Goal: Information Seeking & Learning: Learn about a topic

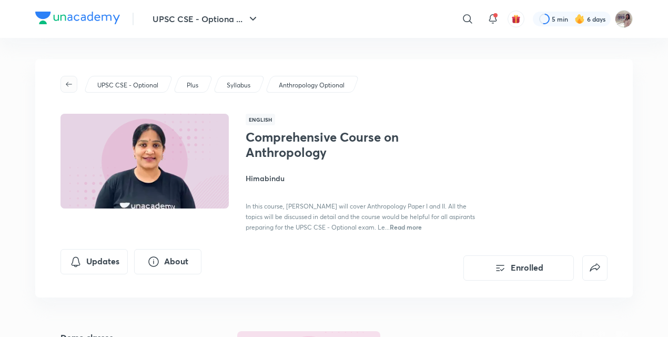
click at [72, 80] on icon "button" at bounding box center [69, 84] width 8 height 8
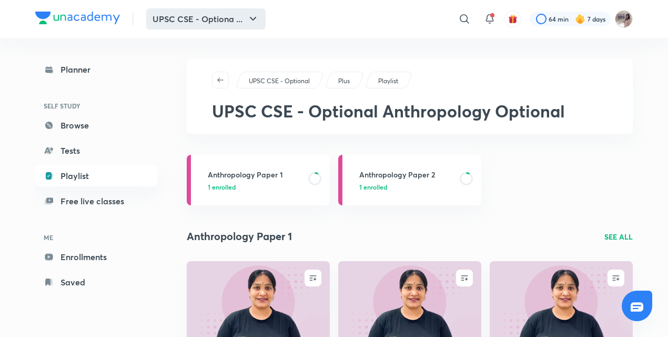
click at [252, 15] on icon "button" at bounding box center [253, 19] width 13 height 13
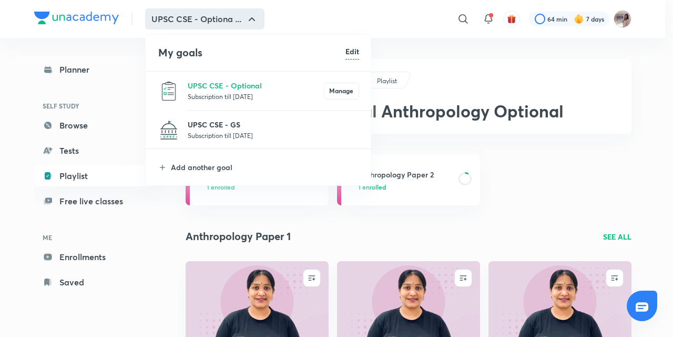
click at [219, 128] on p "UPSC CSE - GS" at bounding box center [273, 124] width 171 height 11
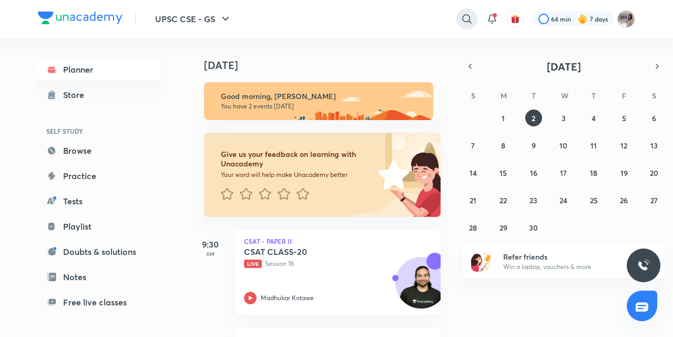
click at [469, 15] on icon at bounding box center [467, 19] width 13 height 13
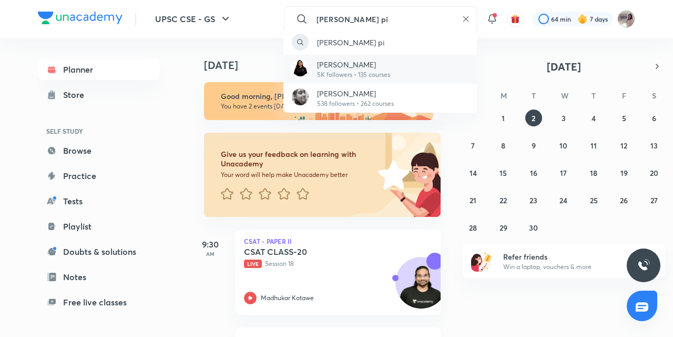
type input "[PERSON_NAME] pi"
click at [351, 74] on p "5K followers • 135 courses" at bounding box center [353, 74] width 73 height 9
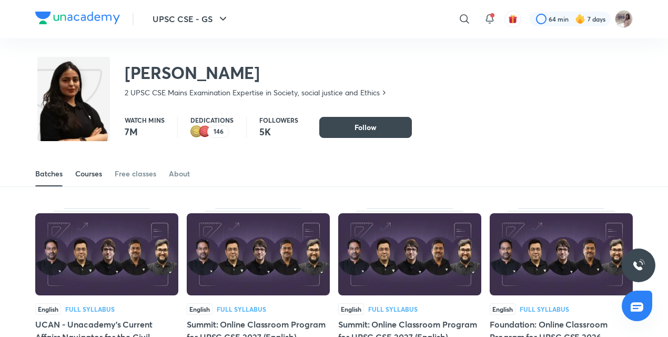
click at [78, 174] on div "Courses" at bounding box center [88, 173] width 27 height 11
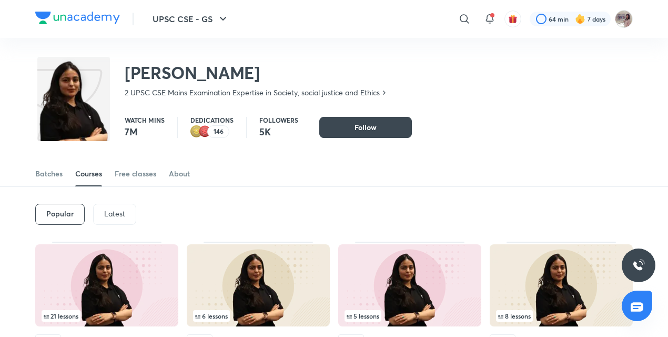
click at [108, 206] on div "Latest" at bounding box center [114, 213] width 43 height 21
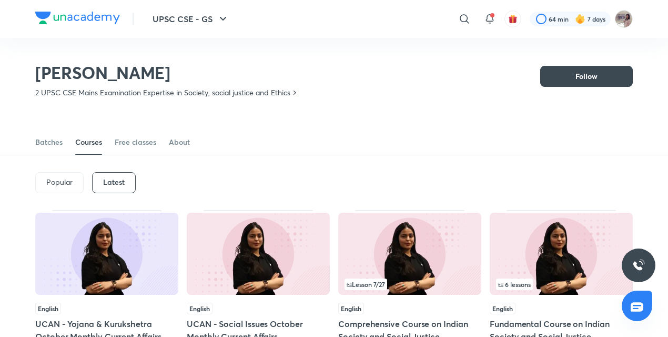
scroll to position [128, 0]
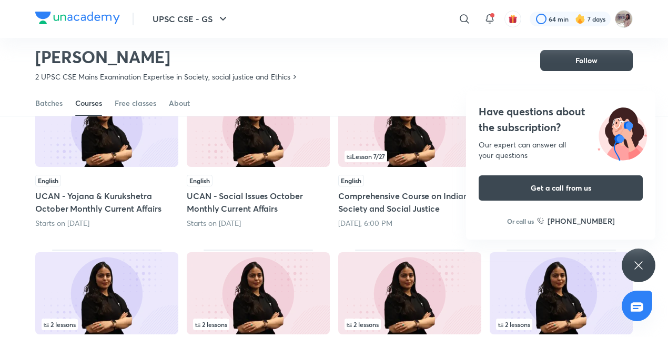
click at [630, 259] on div "Have questions about the subscription? Our expert can answer all your questions…" at bounding box center [638, 265] width 34 height 34
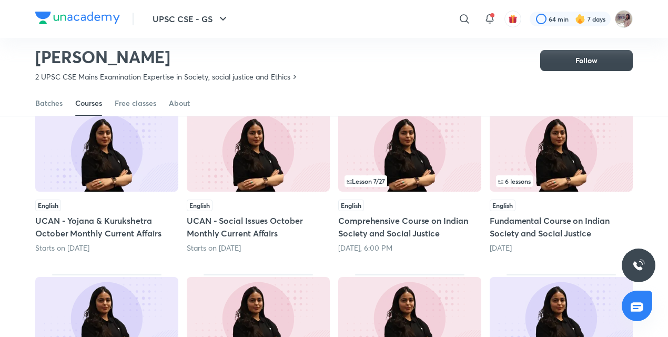
scroll to position [101, 0]
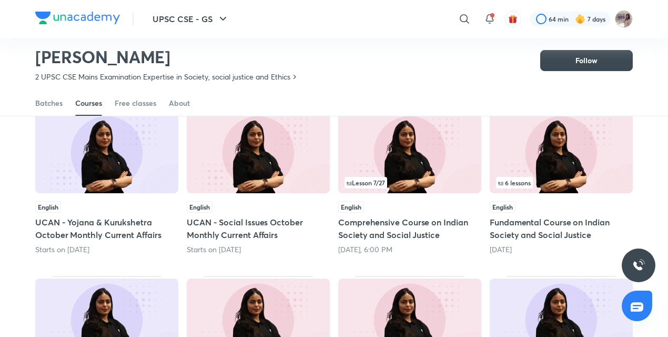
click at [376, 158] on img at bounding box center [409, 152] width 143 height 82
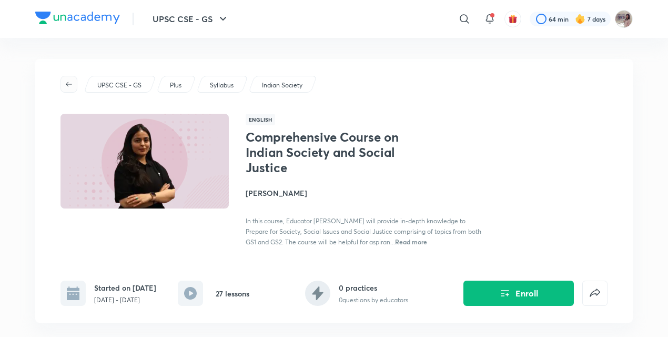
click at [68, 80] on icon "button" at bounding box center [69, 84] width 8 height 8
click at [67, 82] on icon "button" at bounding box center [69, 84] width 8 height 8
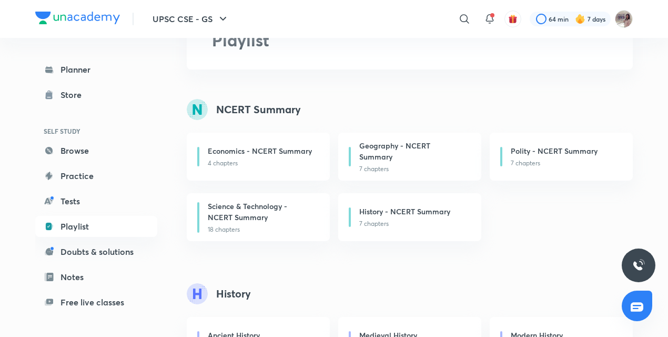
scroll to position [33, 0]
